Goal: Information Seeking & Learning: Find specific page/section

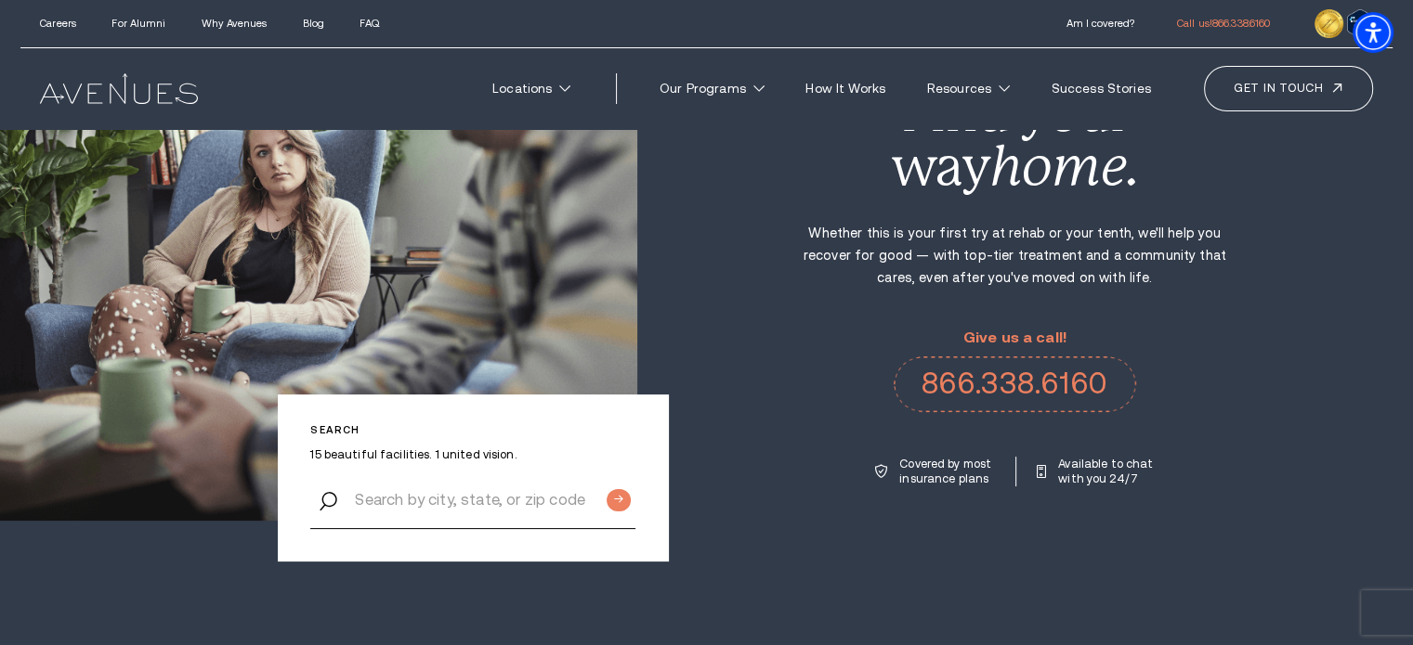
scroll to position [149, 0]
click at [442, 501] on input "Search by city, state, or zip code" at bounding box center [472, 499] width 325 height 59
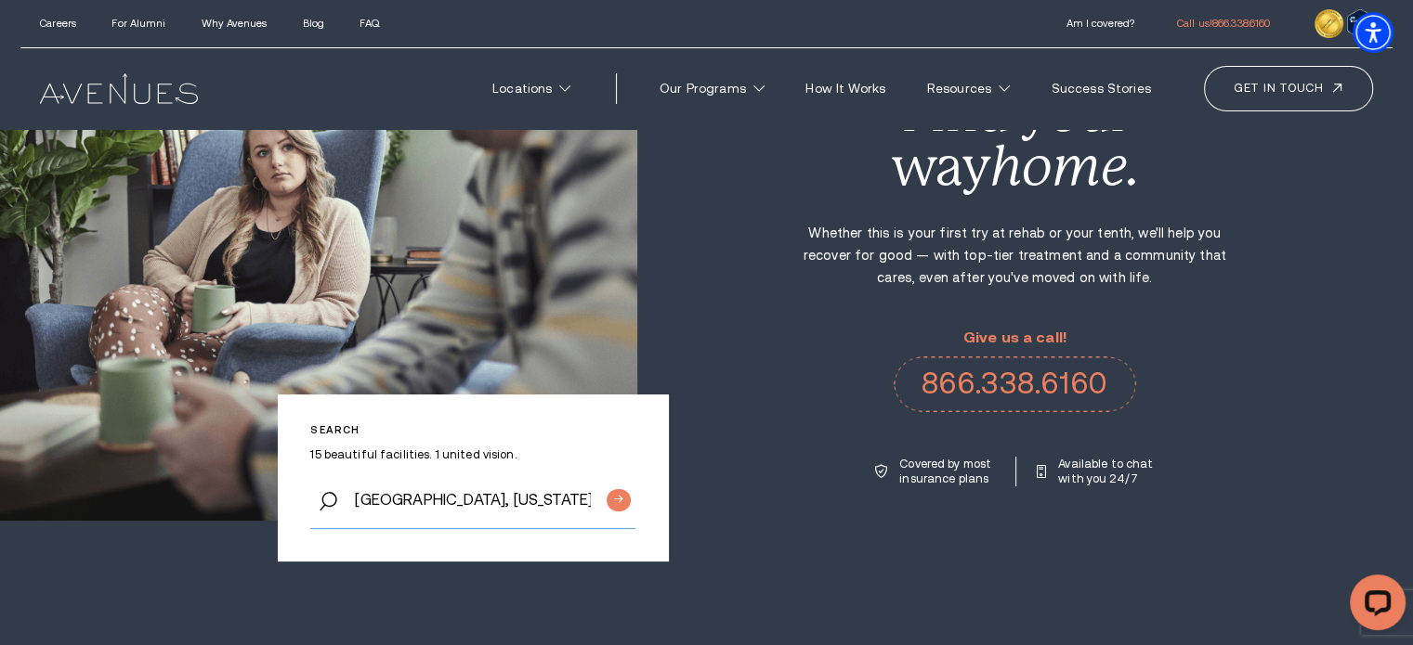
type input "[GEOGRAPHIC_DATA], [US_STATE]"
click at [606, 489] on input "Submit button" at bounding box center [618, 500] width 24 height 22
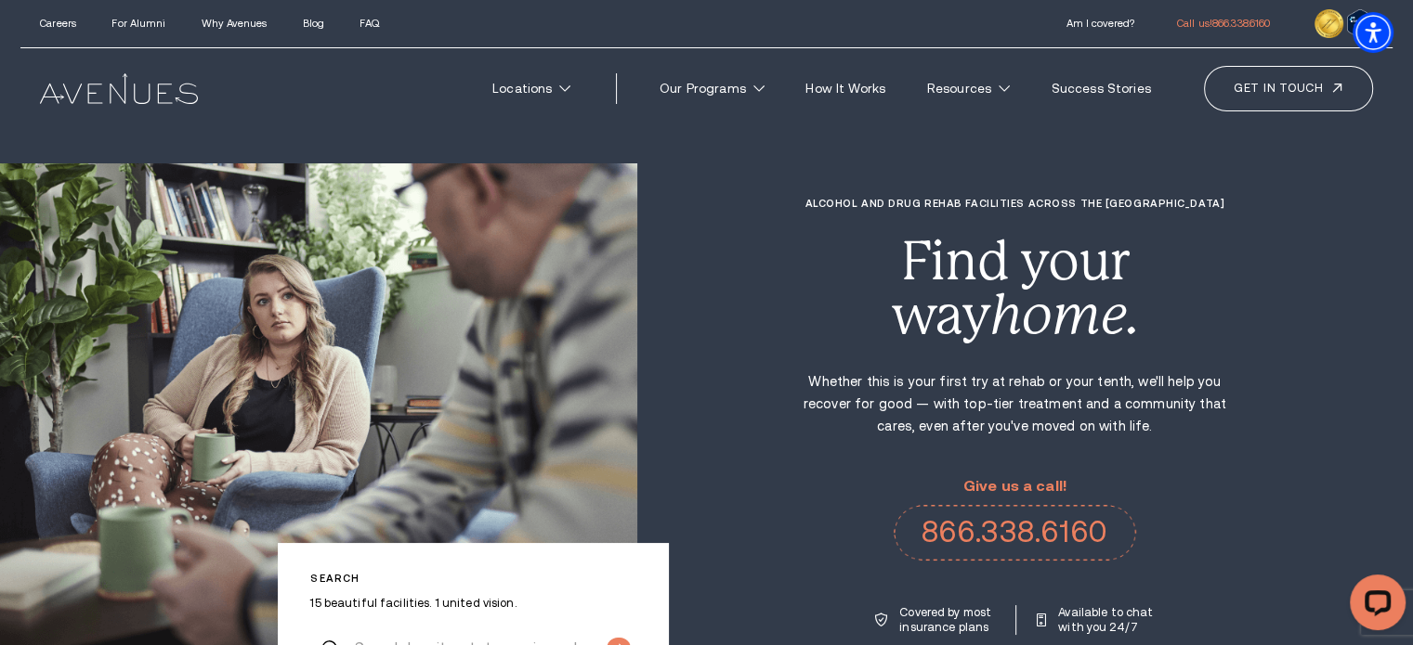
scroll to position [37, 0]
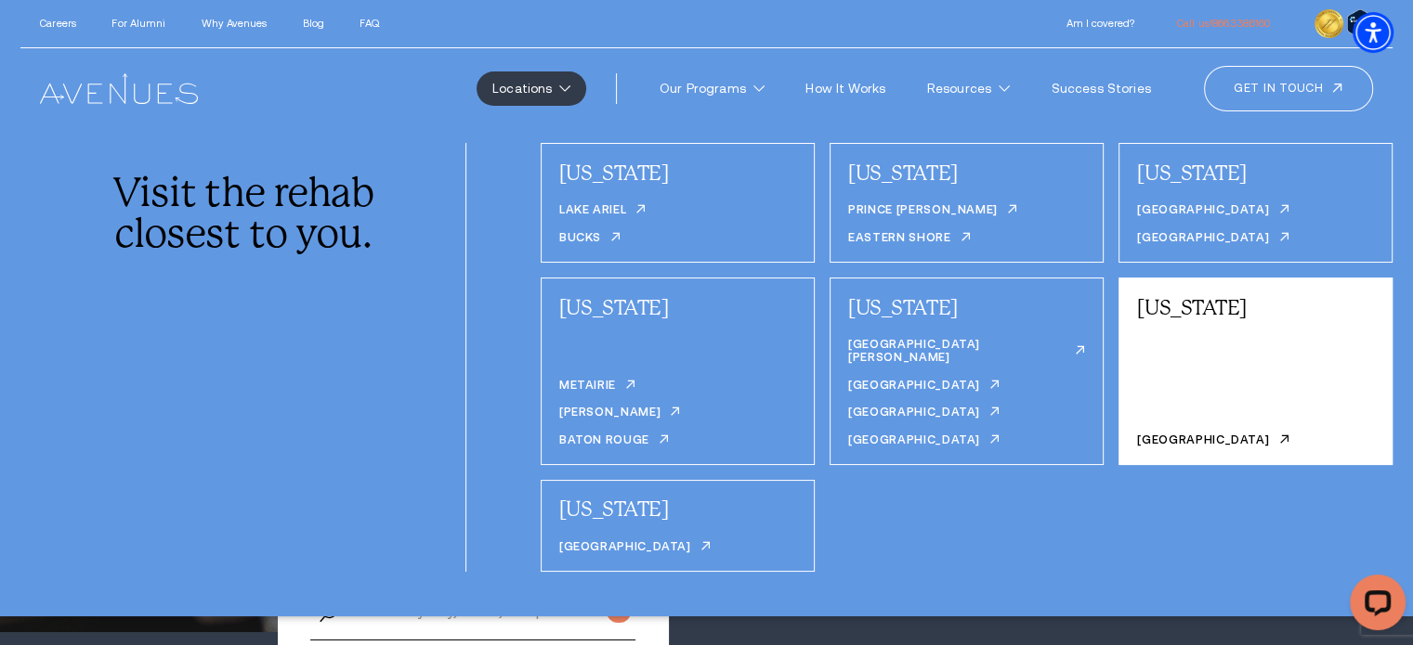
click at [1161, 377] on div "Colorado Denver" at bounding box center [1255, 372] width 274 height 188
